Goal: Task Accomplishment & Management: Manage account settings

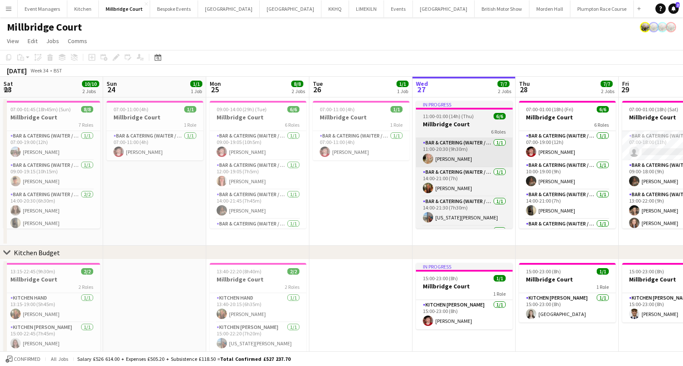
scroll to position [0, 204]
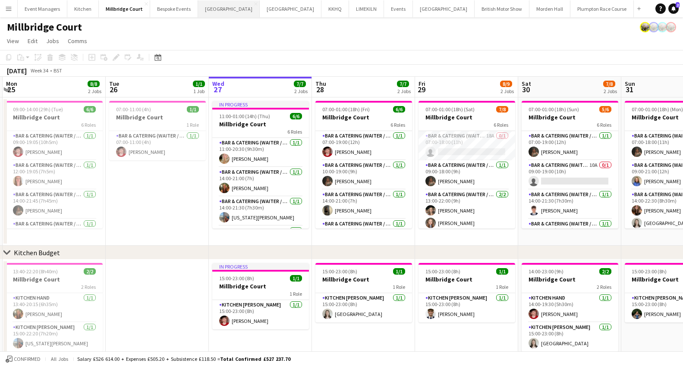
click at [221, 11] on button "[GEOGRAPHIC_DATA] Close" at bounding box center [229, 8] width 62 height 17
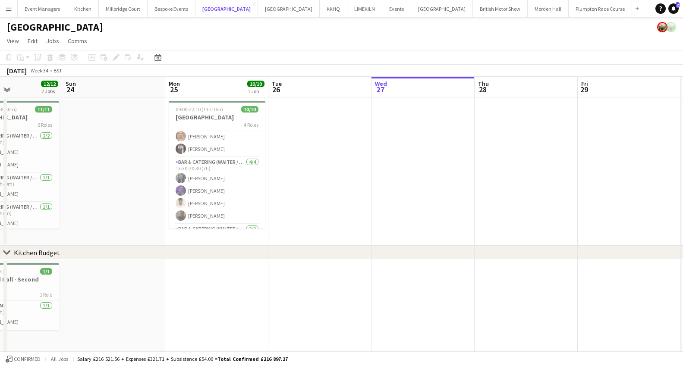
scroll to position [18, 0]
click at [215, 191] on app-card-role "Bar & Catering (Waiter / waitress) [DATE] 13:30-20:30 (7h) [PERSON_NAME] [PERSO…" at bounding box center [217, 188] width 97 height 67
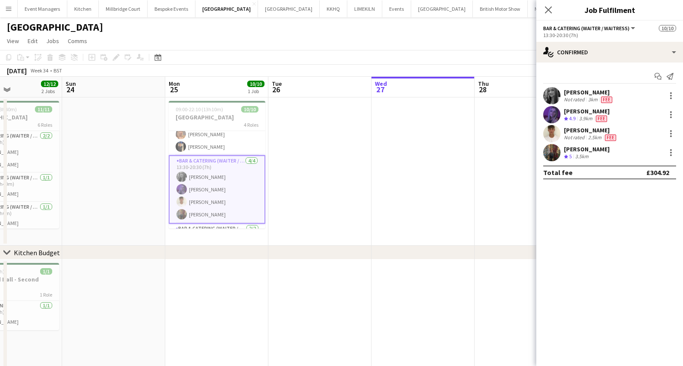
click at [545, 150] on app-user-avatar at bounding box center [551, 152] width 17 height 17
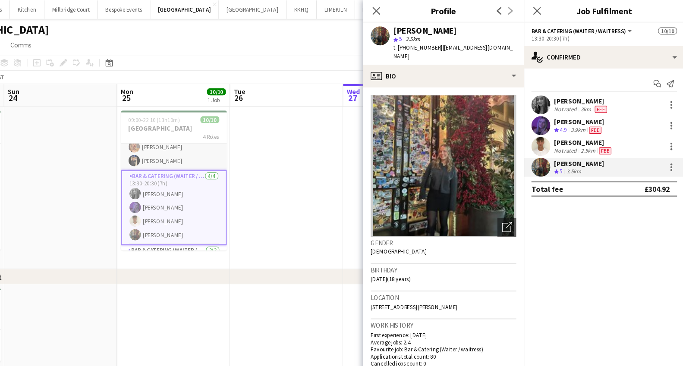
click at [191, 144] on app-card-role "Bar & Catering (Waiter / waitress) [DATE] 09:00-19:00 (10h) [PERSON_NAME] [PERS…" at bounding box center [217, 134] width 97 height 42
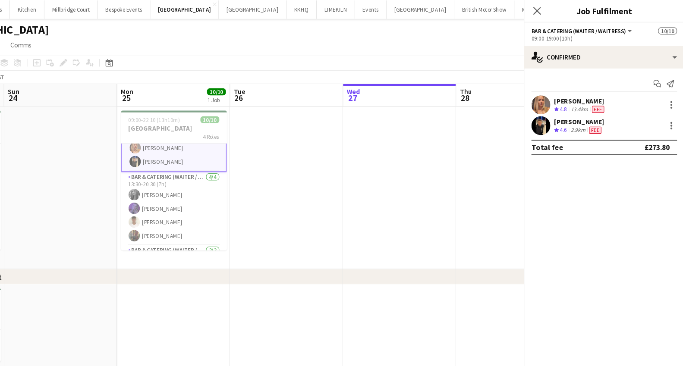
scroll to position [19, 0]
click at [546, 113] on app-user-avatar at bounding box center [551, 114] width 17 height 17
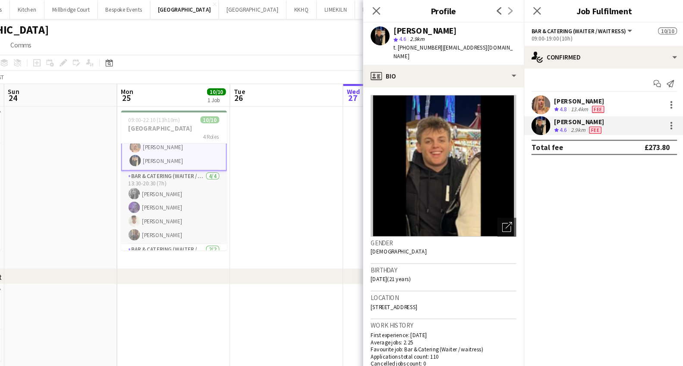
click at [197, 191] on app-card-role "Bar & Catering (Waiter / waitress) [DATE] 13:30-20:30 (7h) [PERSON_NAME] [PERSO…" at bounding box center [217, 189] width 97 height 67
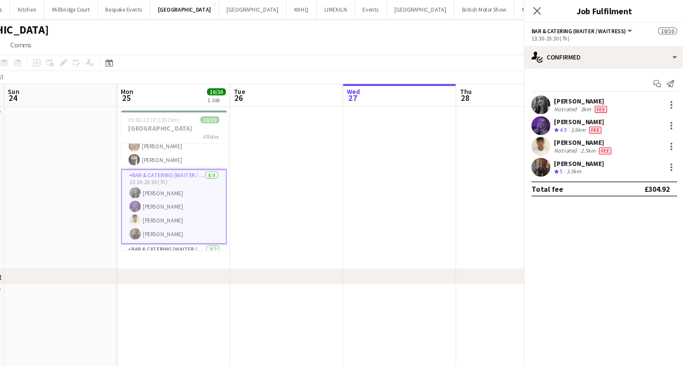
scroll to position [18, 0]
click at [543, 12] on app-icon "Close pop-in" at bounding box center [548, 10] width 13 height 13
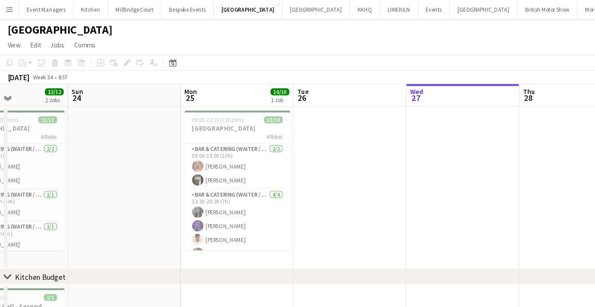
scroll to position [0, 247]
